Goal: Communication & Community: Connect with others

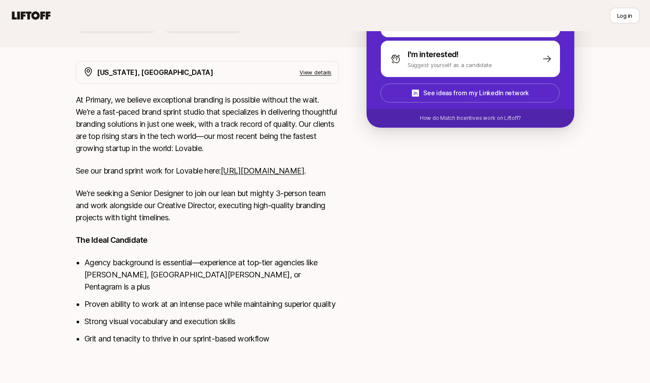
scroll to position [210, 0]
click at [221, 175] on link "[URL][DOMAIN_NAME]" at bounding box center [263, 170] width 84 height 9
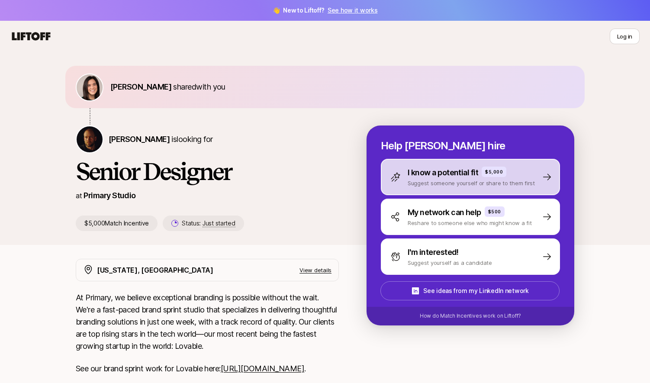
click at [466, 171] on p "I know a potential fit" at bounding box center [443, 173] width 71 height 12
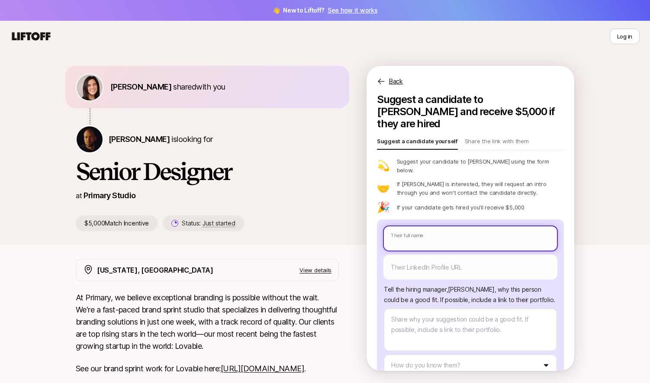
click at [435, 226] on input "text" at bounding box center [470, 238] width 173 height 24
type textarea "x"
type input "M"
type textarea "x"
type input "Ma"
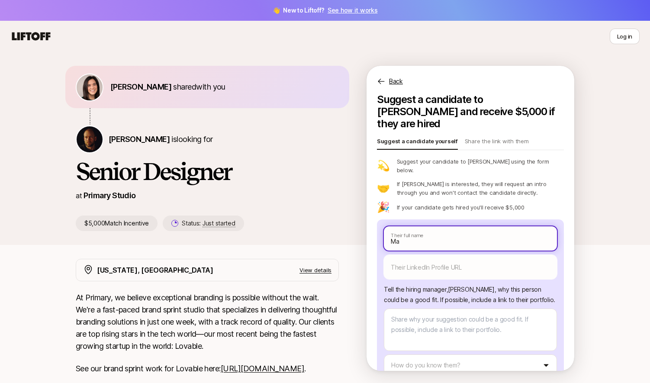
type textarea "x"
type input "Mad"
type textarea "x"
type input "Madis"
type textarea "x"
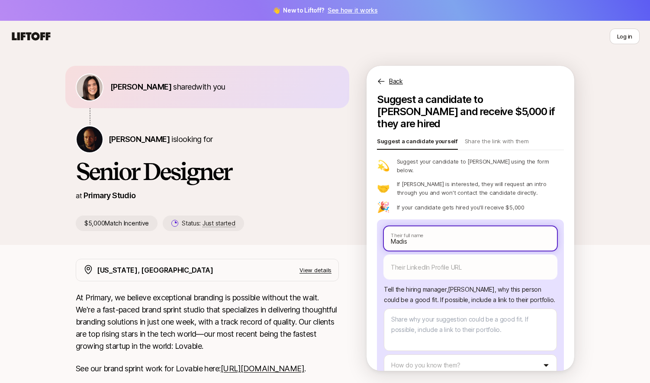
type input "Madiso"
type textarea "x"
type input "[GEOGRAPHIC_DATA]"
type textarea "x"
type input "[GEOGRAPHIC_DATA]"
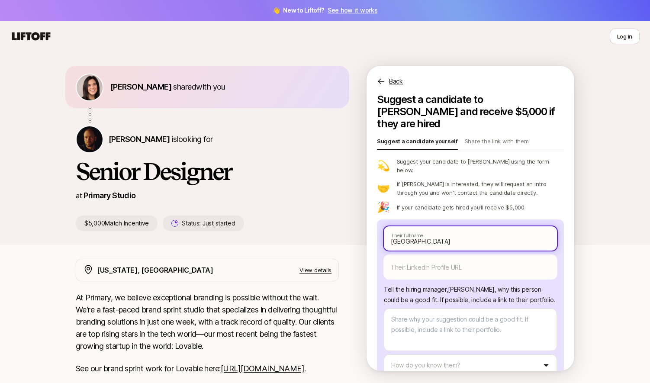
type textarea "x"
type input "[PERSON_NAME]"
type textarea "x"
type input "[PERSON_NAME]"
type textarea "x"
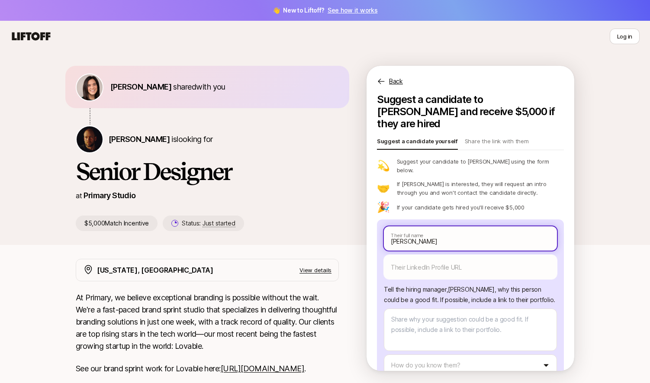
type input "[PERSON_NAME]"
type textarea "x"
type input "[PERSON_NAME]"
type textarea "x"
type input "[PERSON_NAME]"
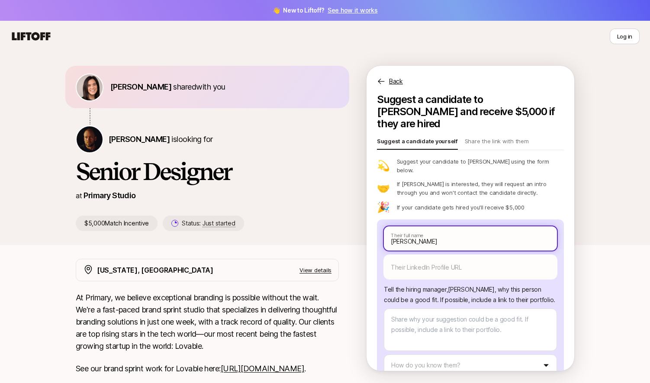
type textarea "x"
type input "[PERSON_NAME]"
type textarea "x"
type input "[PERSON_NAME]"
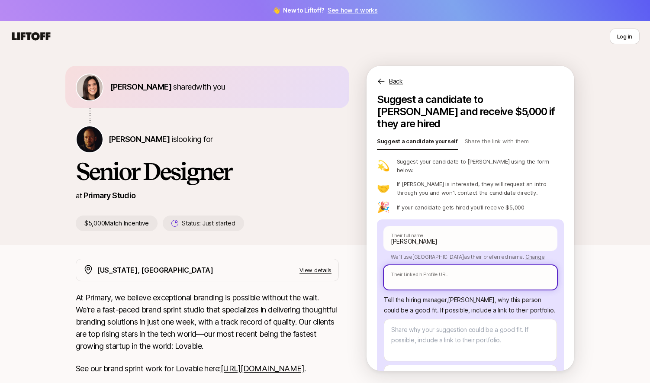
click at [458, 265] on input "text" at bounding box center [470, 277] width 173 height 24
paste input "[URL][DOMAIN_NAME][PERSON_NAME]"
type textarea "x"
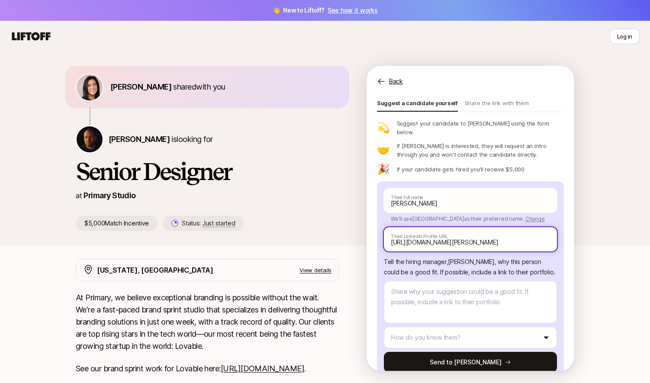
type input "[URL][DOMAIN_NAME][PERSON_NAME]"
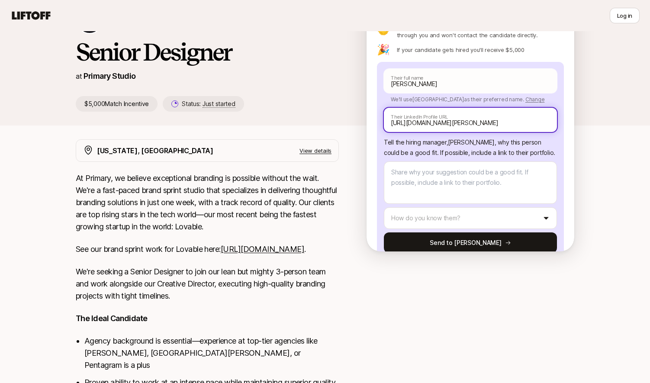
scroll to position [210, 0]
